Goal: Task Accomplishment & Management: Use online tool/utility

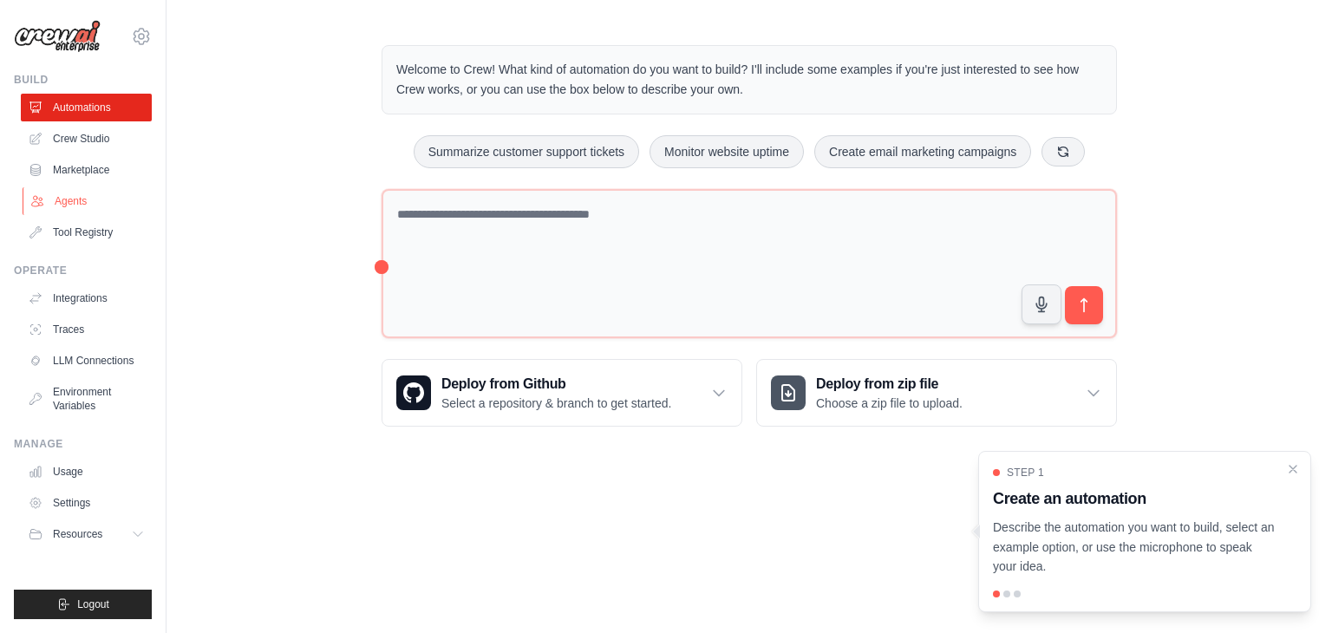
click at [111, 204] on link "Agents" at bounding box center [88, 201] width 131 height 28
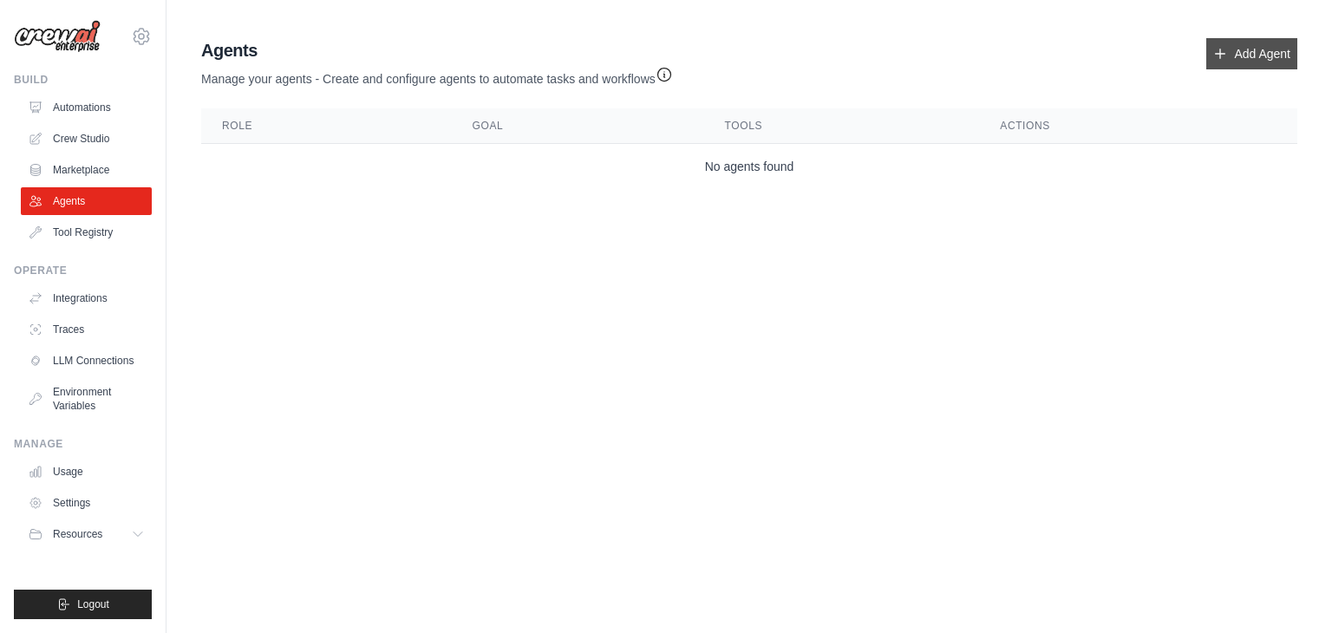
click at [1255, 55] on link "Add Agent" at bounding box center [1251, 53] width 91 height 31
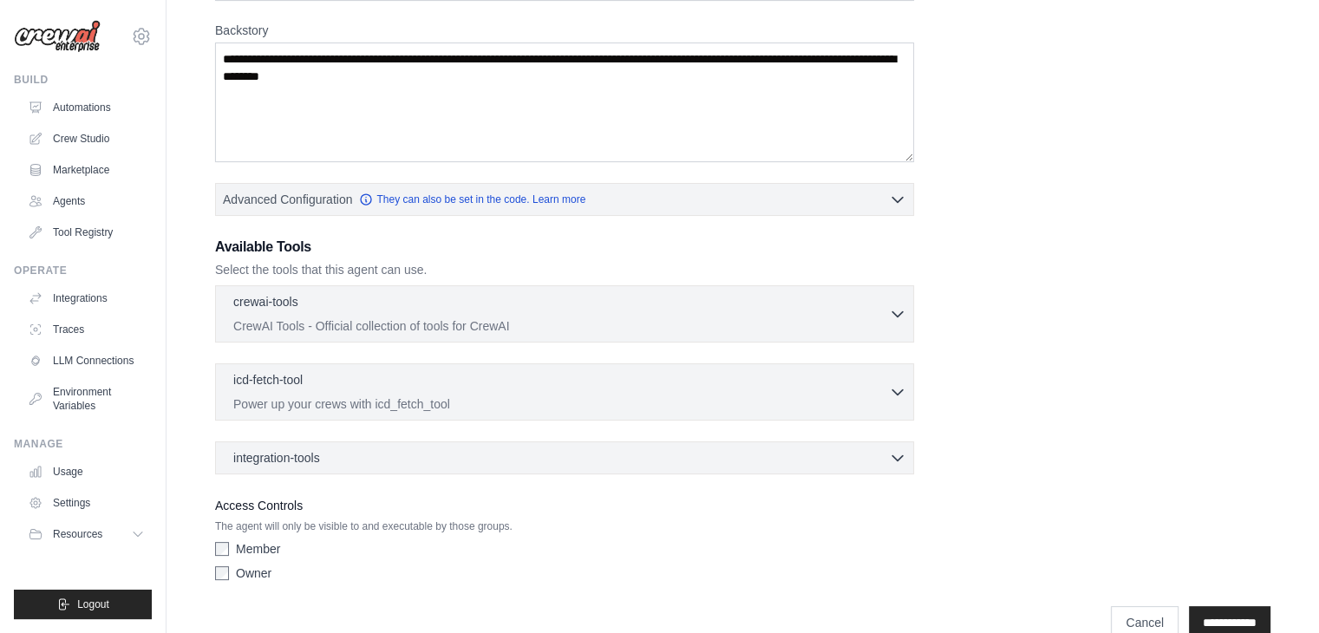
scroll to position [295, 0]
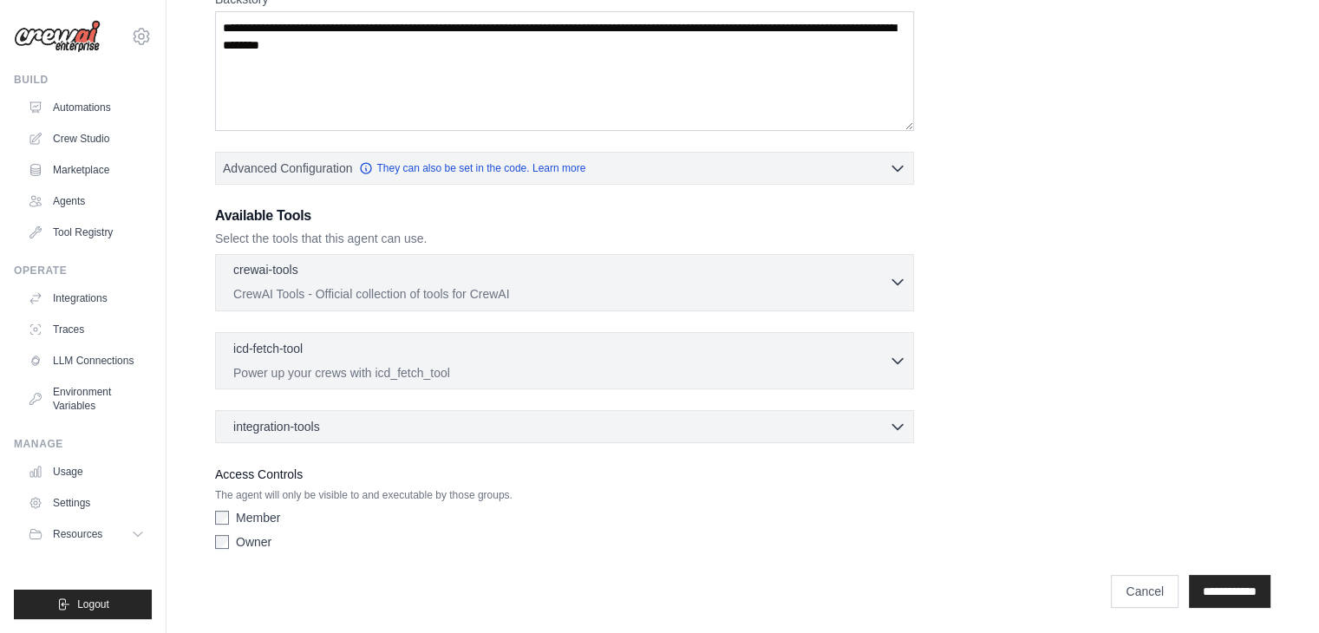
click at [859, 273] on div "crewai-tools 0 selected" at bounding box center [560, 271] width 655 height 21
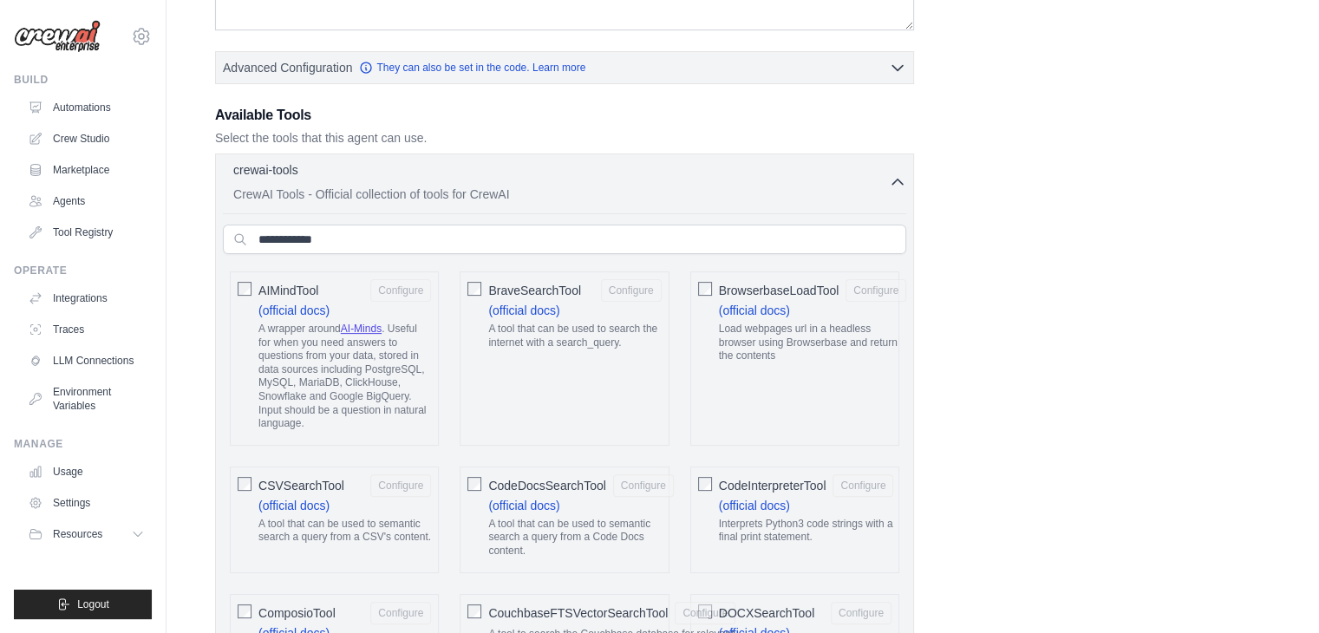
scroll to position [0, 0]
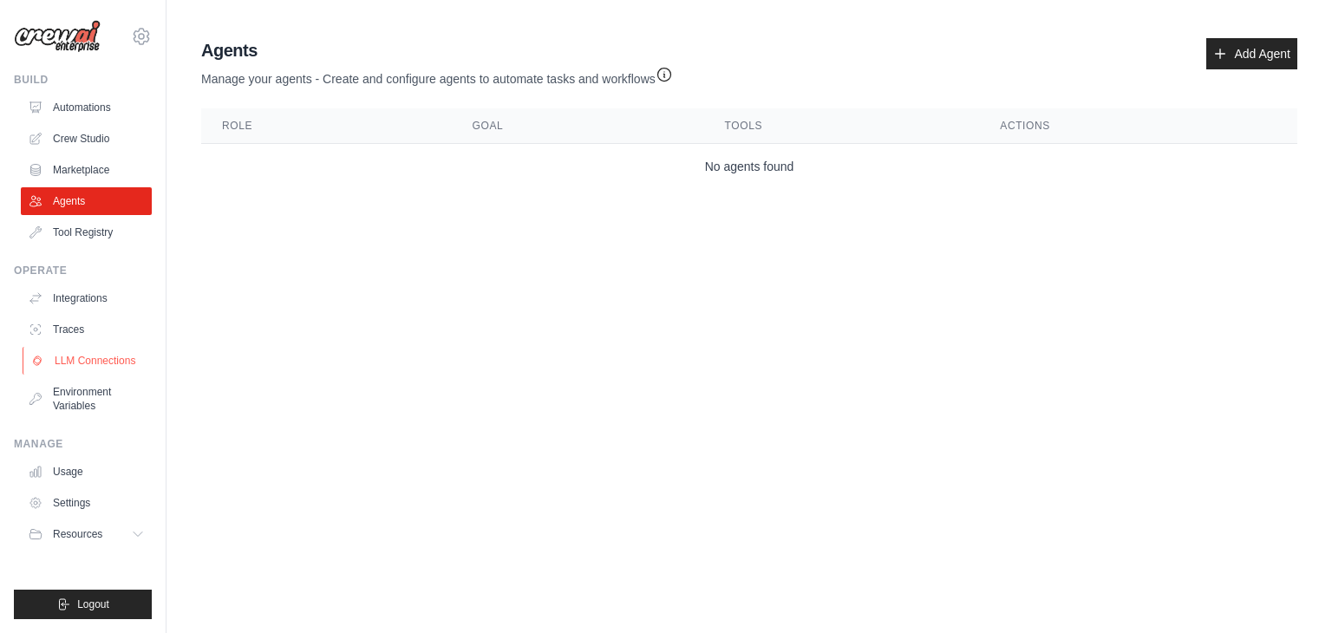
click at [132, 352] on link "LLM Connections" at bounding box center [88, 361] width 131 height 28
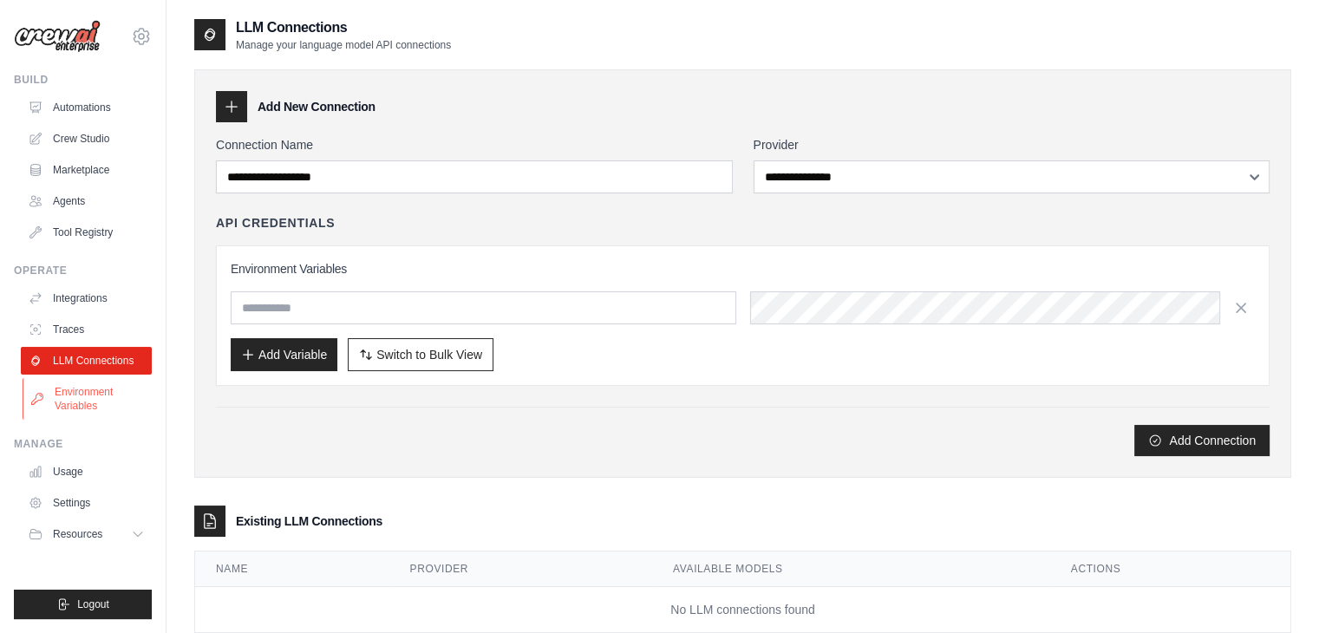
click at [114, 414] on link "Environment Variables" at bounding box center [88, 399] width 131 height 42
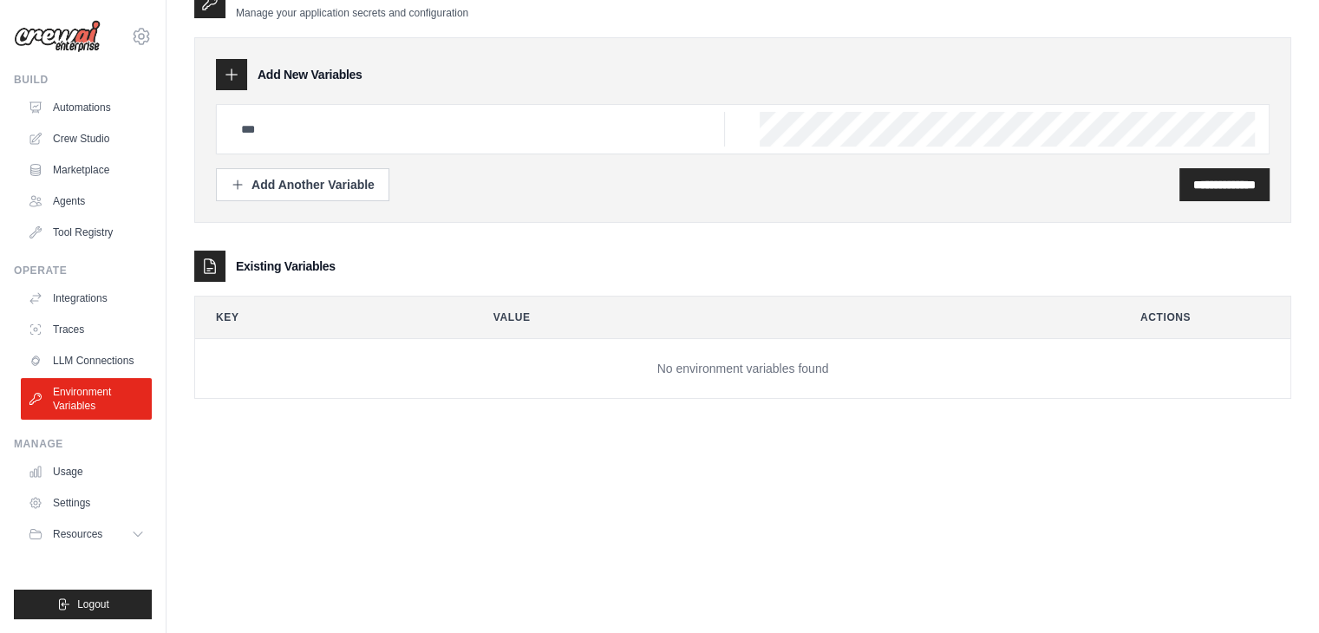
scroll to position [35, 0]
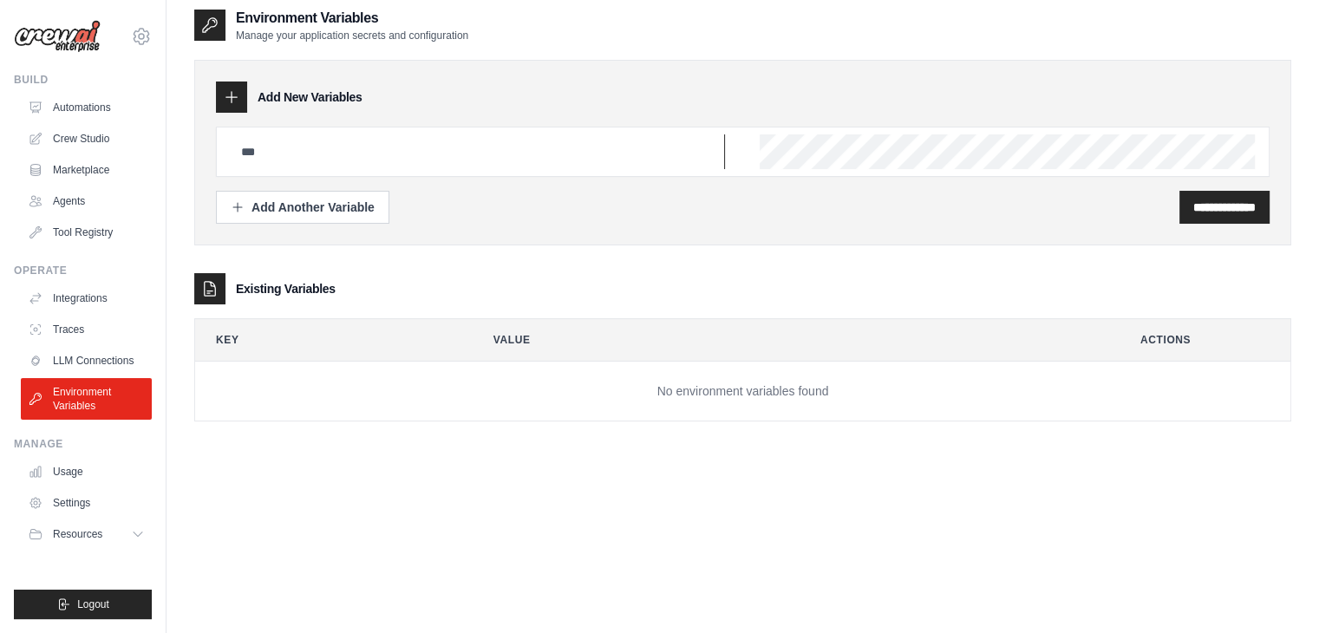
click at [511, 127] on div at bounding box center [742, 152] width 1053 height 50
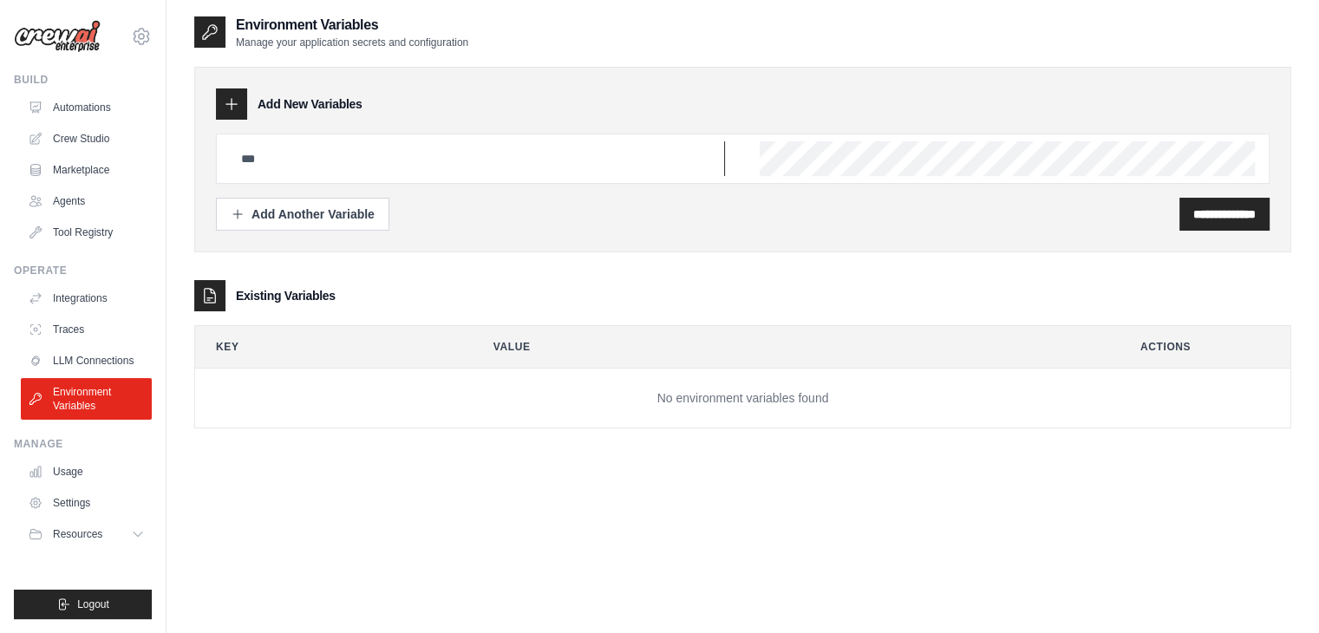
scroll to position [0, 0]
